Goal: Connect with others: Participate in discussion

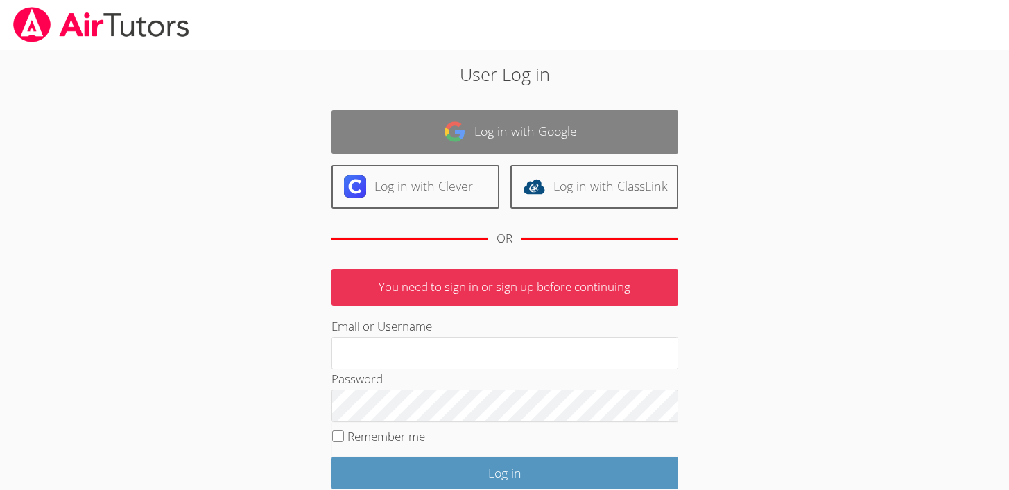
click at [406, 127] on link "Log in with Google" at bounding box center [504, 132] width 347 height 44
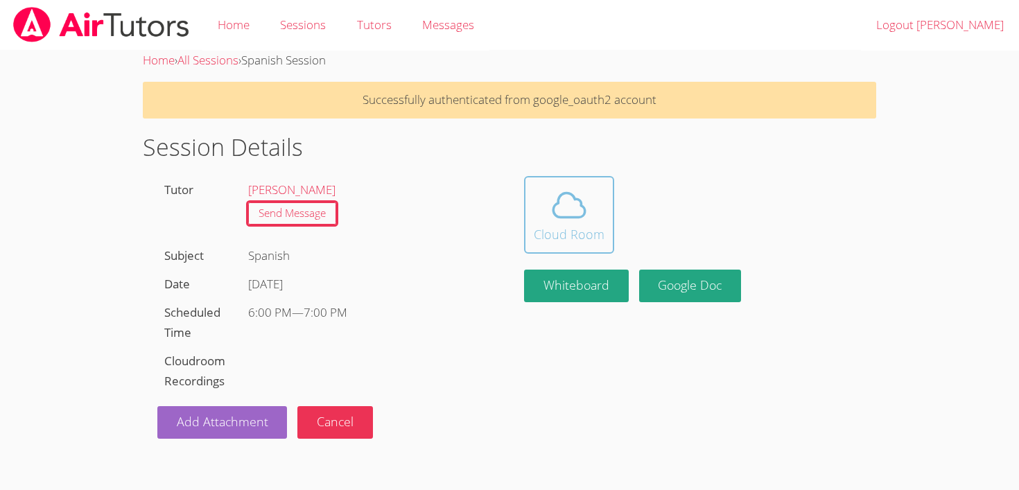
click at [589, 196] on span at bounding box center [569, 205] width 71 height 39
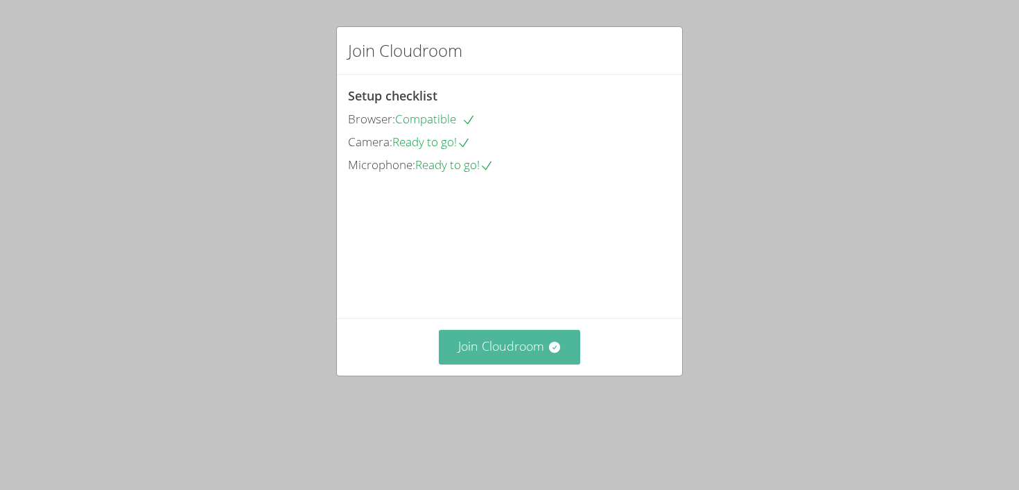
click at [512, 364] on button "Join Cloudroom" at bounding box center [510, 347] width 142 height 34
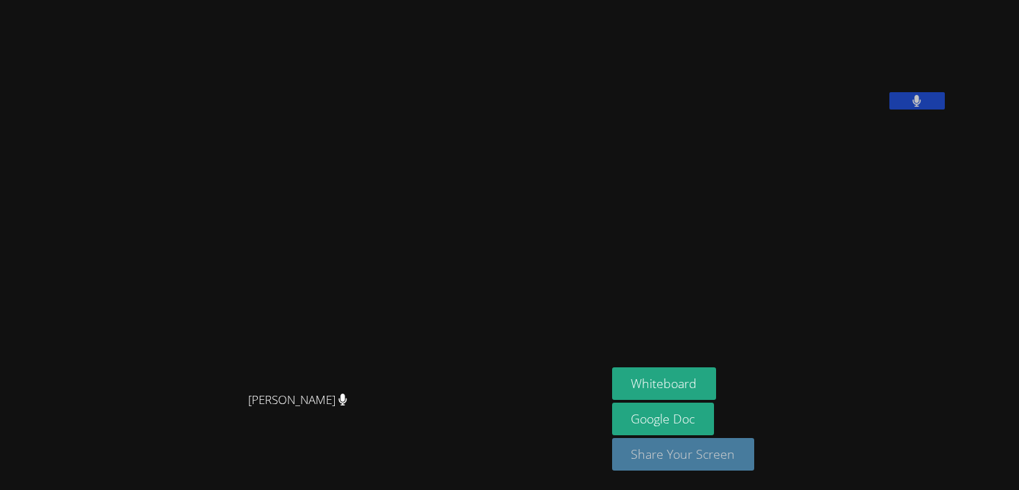
click at [743, 453] on button "Share Your Screen" at bounding box center [683, 454] width 143 height 33
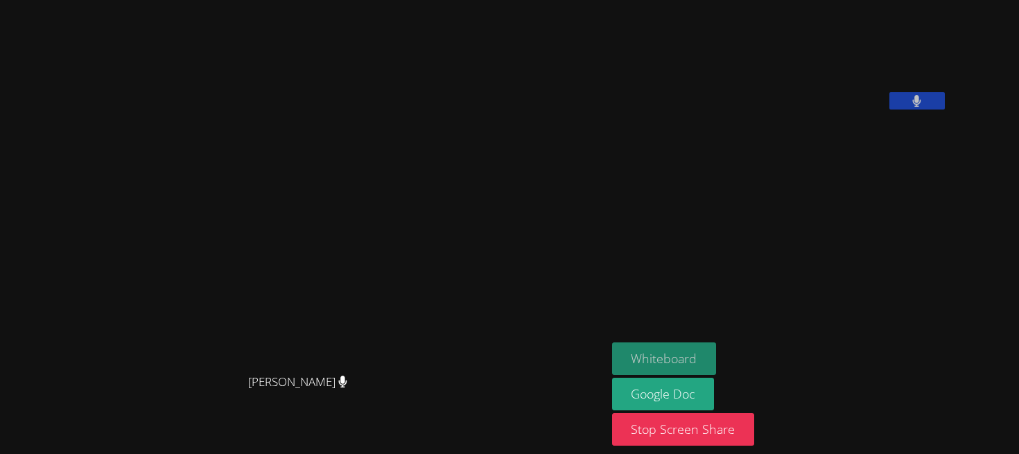
click at [717, 361] on button "Whiteboard" at bounding box center [664, 359] width 105 height 33
